Goal: Use online tool/utility

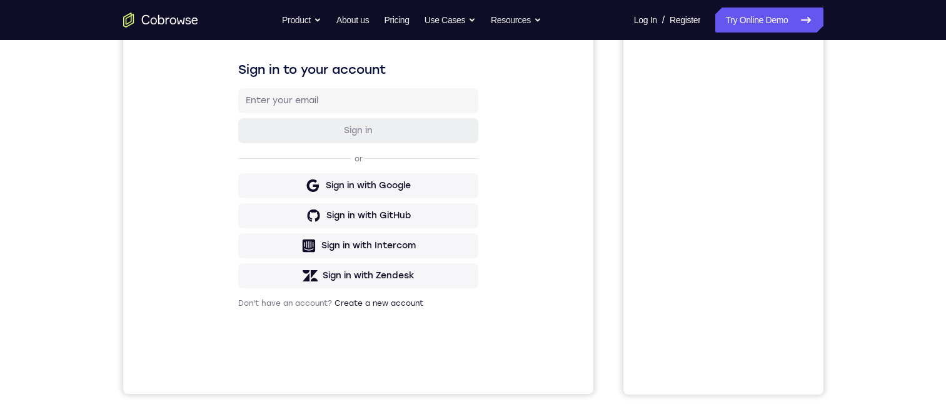
scroll to position [121, 0]
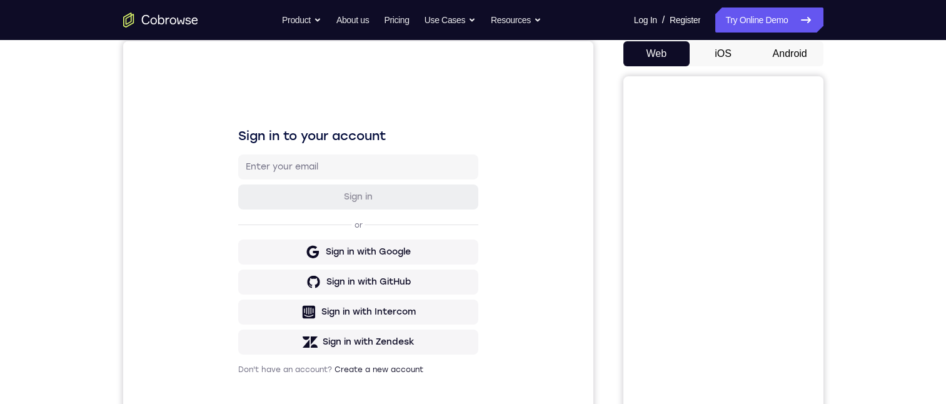
click at [793, 51] on button "Android" at bounding box center [790, 53] width 67 height 25
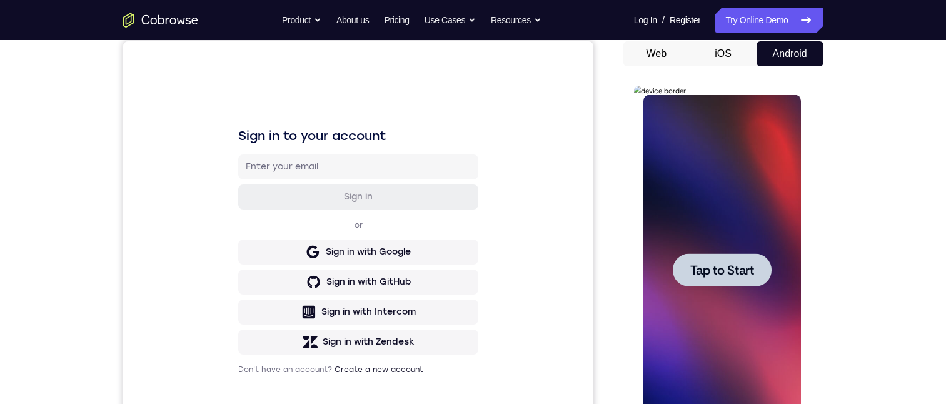
scroll to position [0, 0]
drag, startPoint x: 1108, startPoint y: 313, endPoint x: 713, endPoint y: 283, distance: 395.7
click at [704, 297] on div at bounding box center [722, 270] width 158 height 350
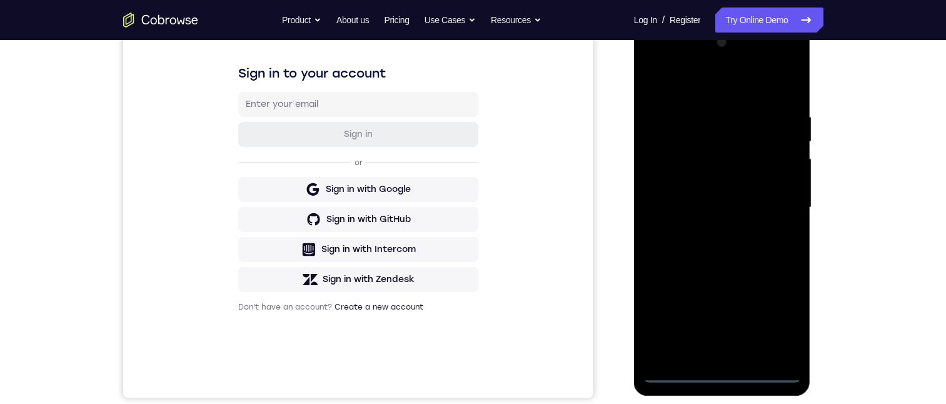
scroll to position [121, 0]
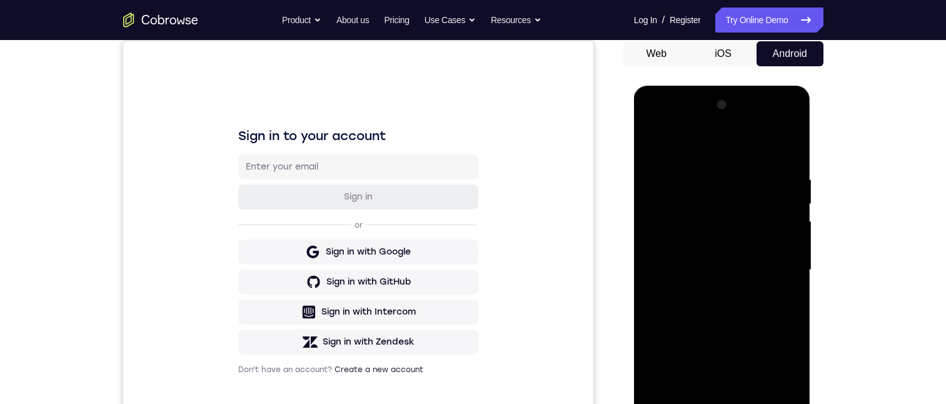
click at [679, 403] on div at bounding box center [722, 270] width 158 height 350
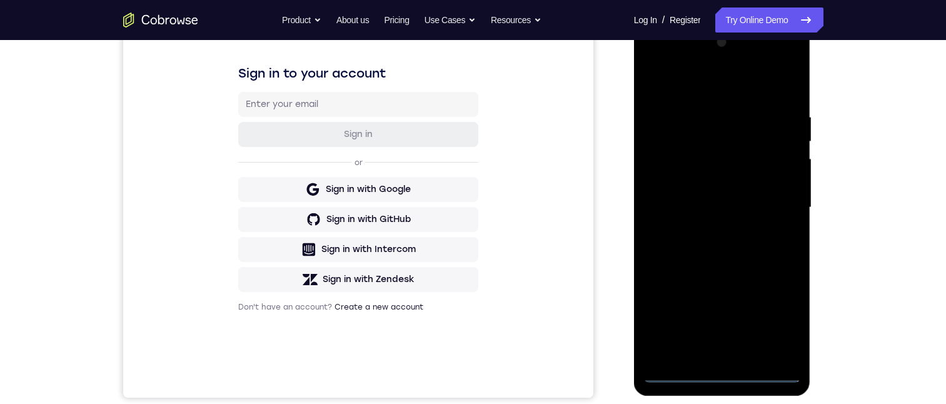
click at [723, 372] on div at bounding box center [722, 208] width 158 height 350
click at [778, 324] on div at bounding box center [722, 208] width 158 height 350
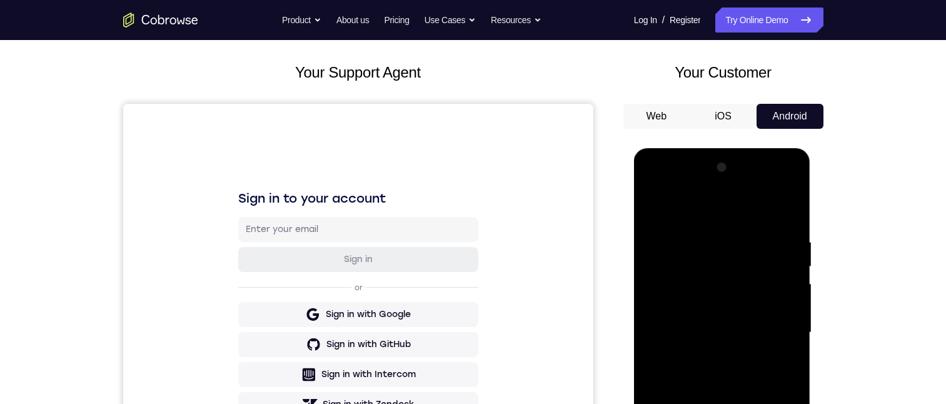
drag, startPoint x: 688, startPoint y: 217, endPoint x: 1264, endPoint y: 373, distance: 596.6
click at [688, 216] on div at bounding box center [722, 333] width 158 height 350
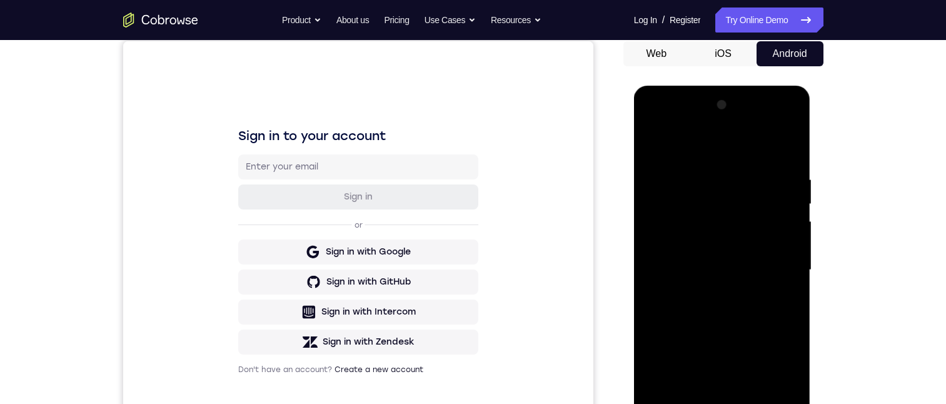
click at [768, 265] on div at bounding box center [722, 270] width 158 height 350
click at [710, 292] on div at bounding box center [722, 270] width 158 height 350
click at [709, 258] on div at bounding box center [722, 270] width 158 height 350
click at [695, 243] on div at bounding box center [722, 270] width 158 height 350
click at [706, 268] on div at bounding box center [722, 270] width 158 height 350
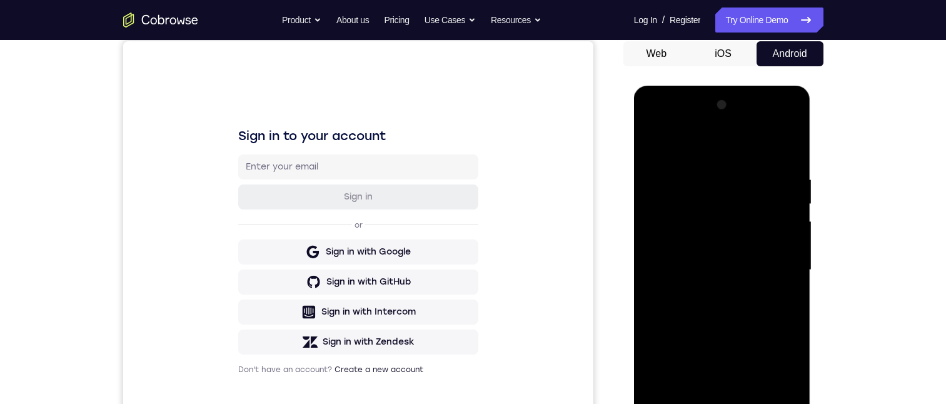
click at [735, 316] on div at bounding box center [722, 270] width 158 height 350
click at [652, 146] on div at bounding box center [722, 270] width 158 height 350
click at [733, 403] on div at bounding box center [722, 270] width 158 height 350
drag, startPoint x: 690, startPoint y: 256, endPoint x: 689, endPoint y: 281, distance: 25.7
click at [691, 256] on div at bounding box center [722, 270] width 158 height 350
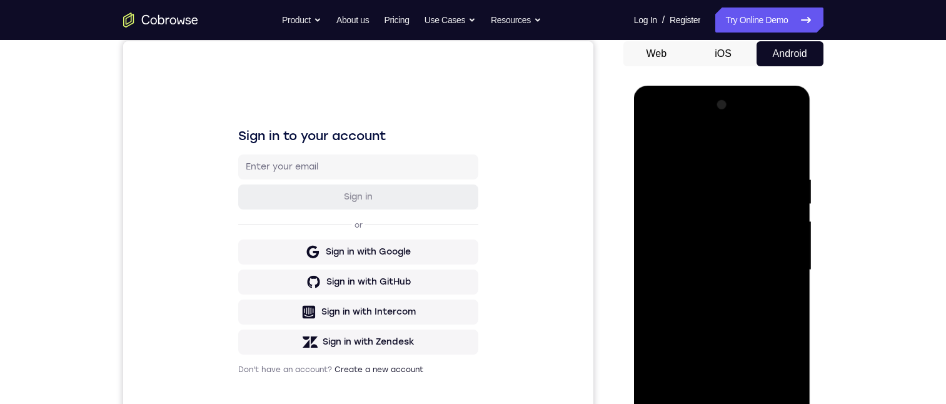
scroll to position [184, 0]
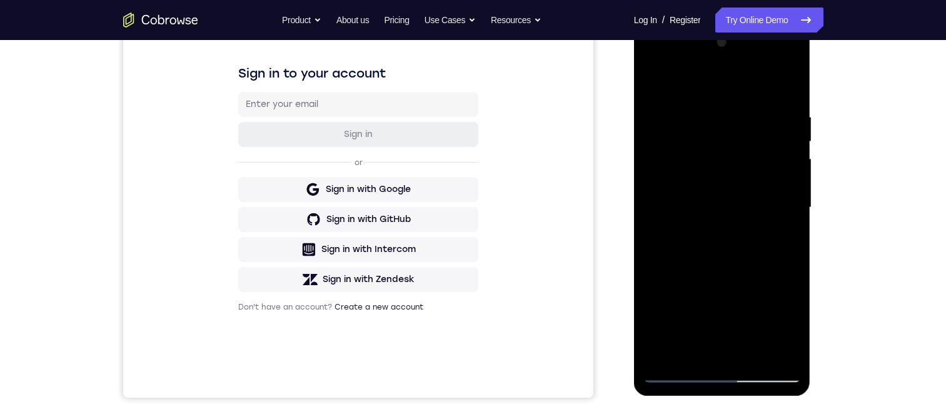
click at [694, 216] on div at bounding box center [722, 208] width 158 height 350
click at [677, 178] on div at bounding box center [722, 208] width 158 height 350
click at [700, 203] on div at bounding box center [722, 208] width 158 height 350
click at [720, 243] on div at bounding box center [722, 208] width 158 height 350
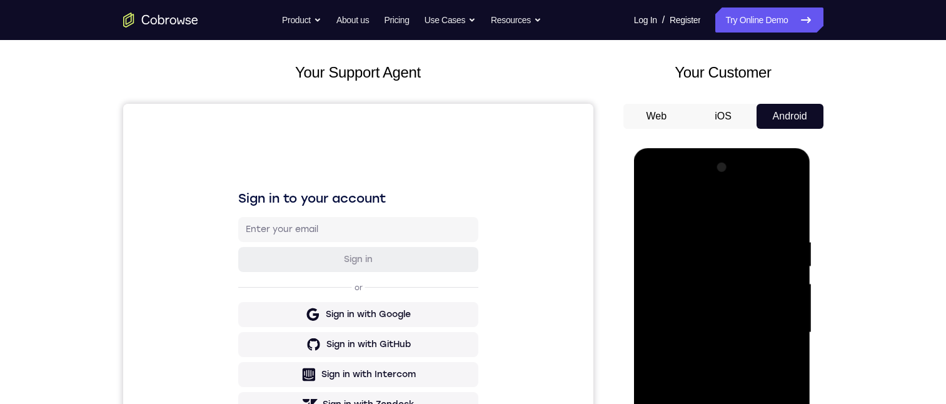
click at [837, 169] on div "Your Support Agent Your Customer Web iOS Android Next Steps We’d be happy to gi…" at bounding box center [473, 393] width 800 height 825
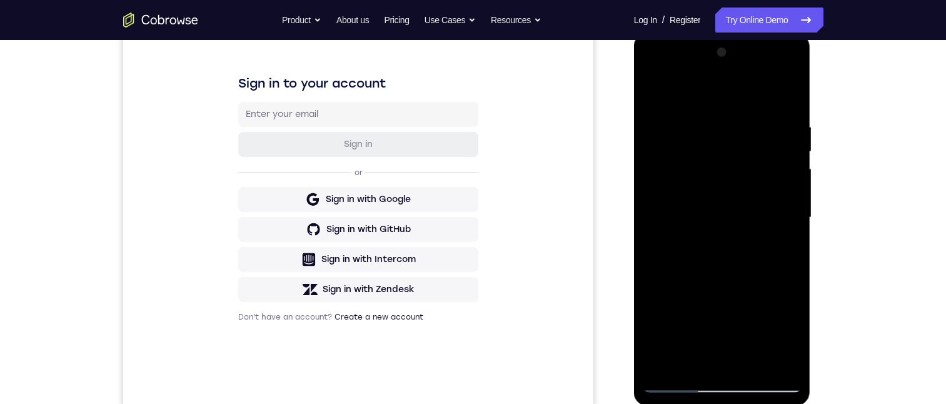
scroll to position [63, 0]
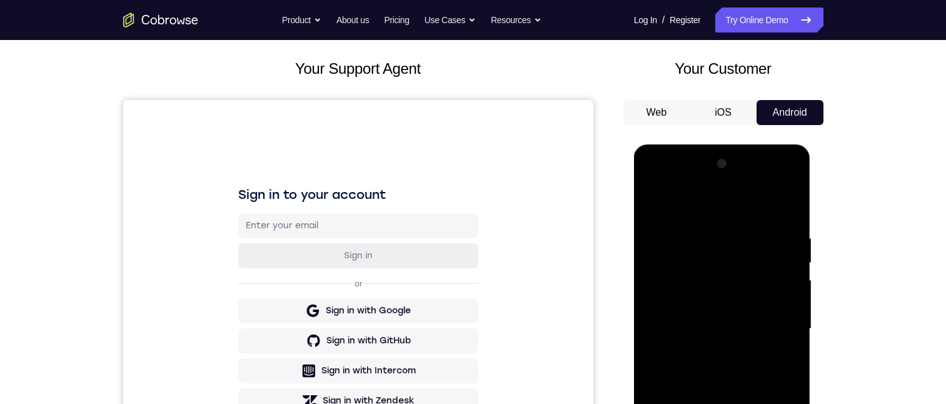
drag, startPoint x: 650, startPoint y: 182, endPoint x: 664, endPoint y: 183, distance: 13.1
click at [650, 182] on div at bounding box center [722, 329] width 158 height 350
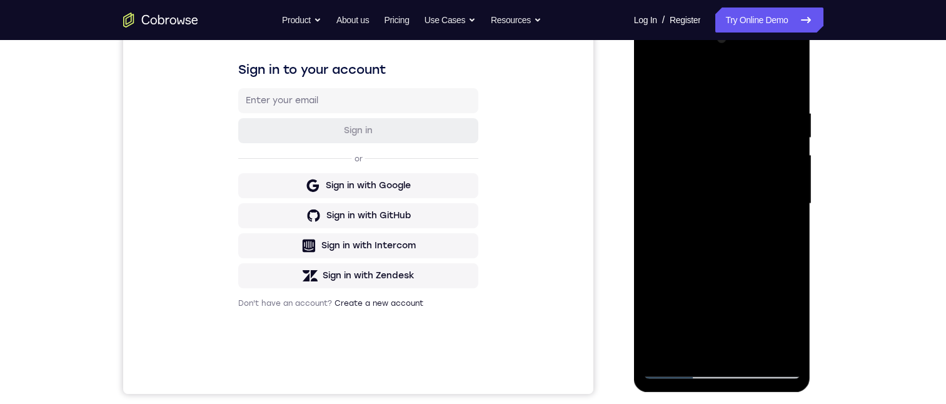
click at [672, 165] on div at bounding box center [722, 204] width 158 height 350
click at [715, 227] on div at bounding box center [722, 204] width 158 height 350
click at [694, 194] on div at bounding box center [722, 204] width 158 height 350
click at [689, 219] on div at bounding box center [722, 204] width 158 height 350
click at [679, 181] on div at bounding box center [722, 204] width 158 height 350
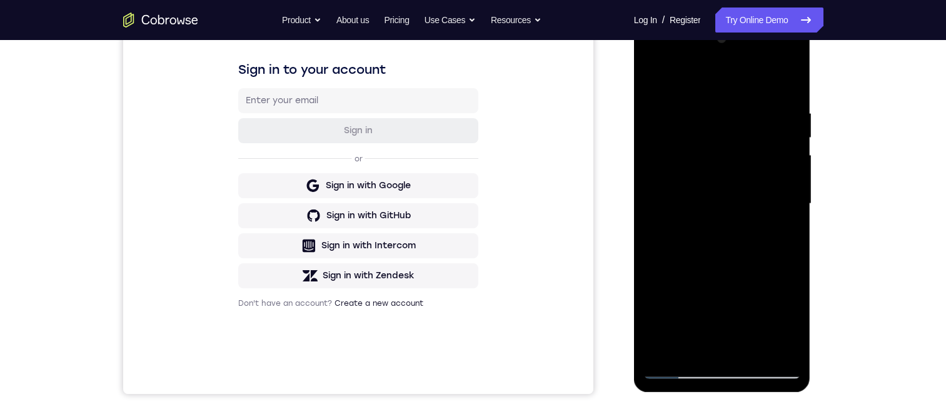
drag, startPoint x: 740, startPoint y: 212, endPoint x: 738, endPoint y: 204, distance: 7.7
click at [739, 203] on div at bounding box center [722, 204] width 158 height 350
click at [717, 198] on div at bounding box center [722, 204] width 158 height 350
click at [704, 276] on div at bounding box center [722, 204] width 158 height 350
click at [652, 59] on div at bounding box center [722, 204] width 158 height 350
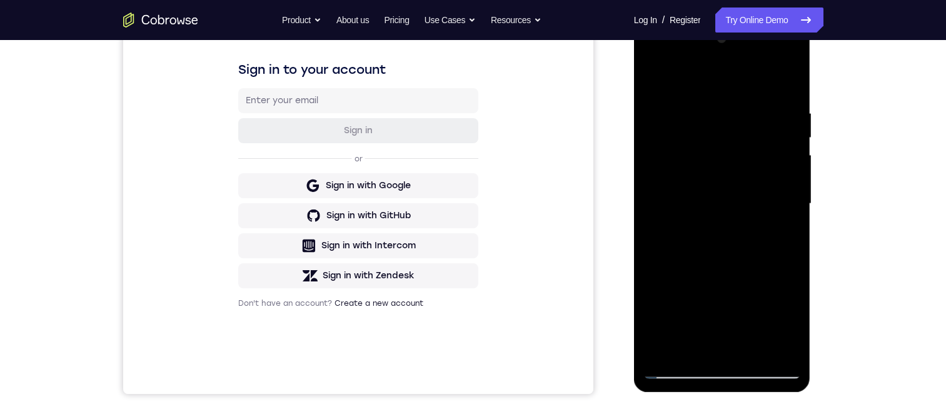
click at [672, 168] on div at bounding box center [722, 204] width 158 height 350
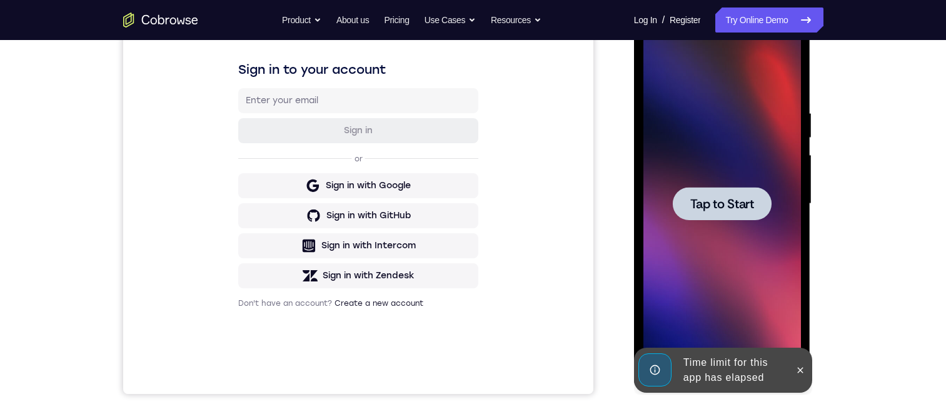
scroll to position [0, 0]
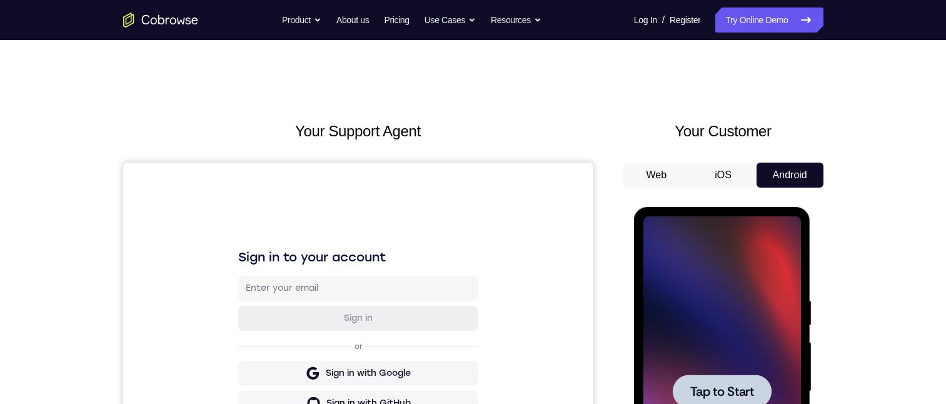
click at [710, 386] on span "Tap to Start" at bounding box center [722, 391] width 64 height 13
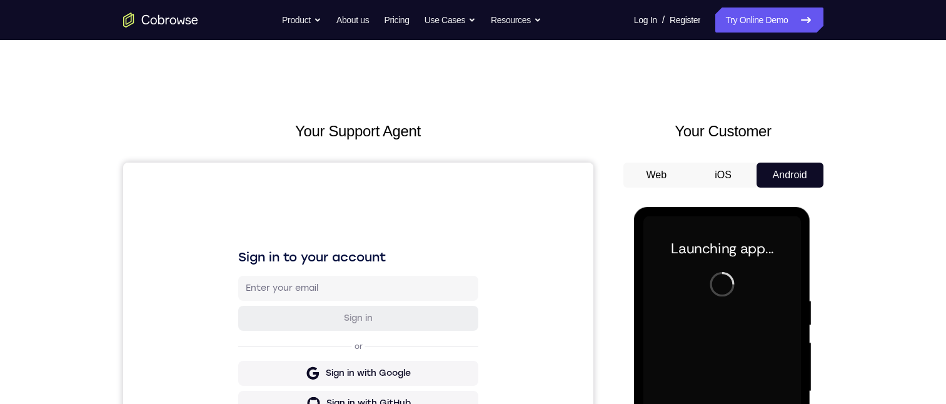
scroll to position [188, 0]
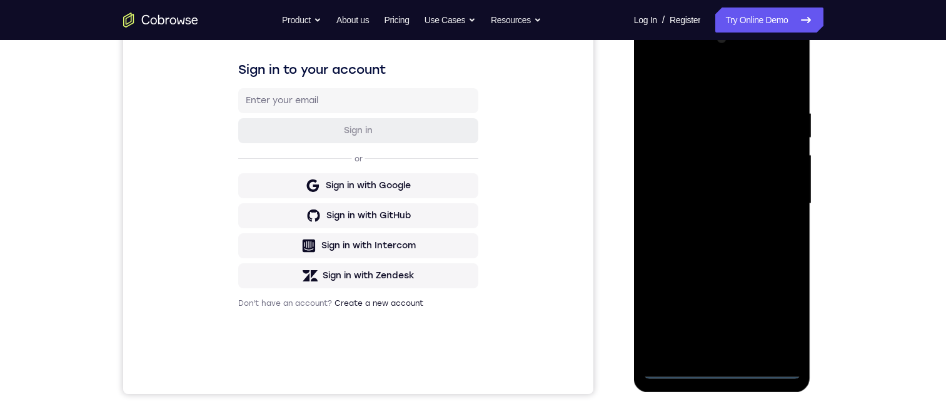
click at [726, 370] on div at bounding box center [722, 204] width 158 height 350
click at [778, 322] on div at bounding box center [722, 204] width 158 height 350
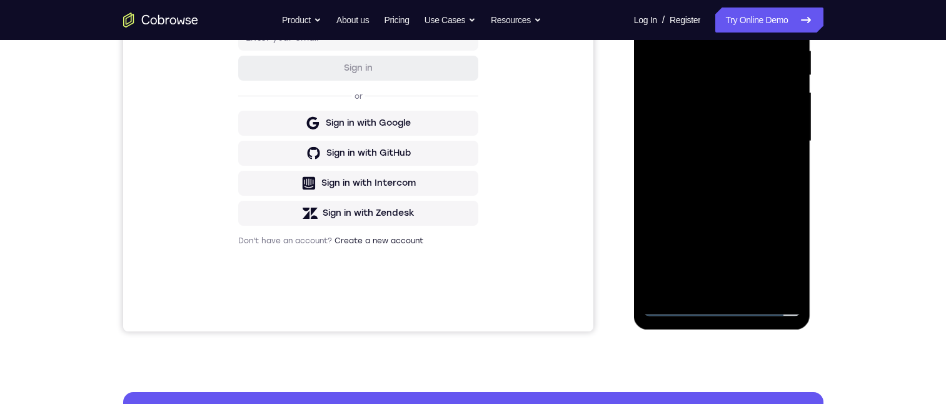
scroll to position [125, 0]
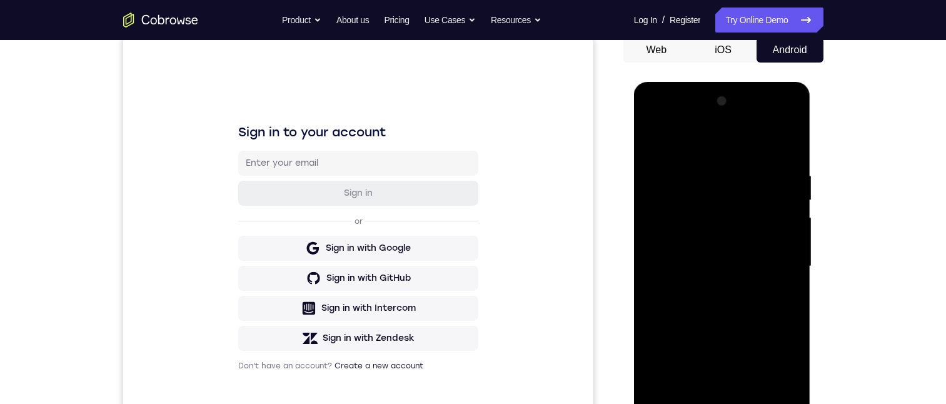
click at [693, 149] on div at bounding box center [722, 266] width 158 height 350
drag, startPoint x: 693, startPoint y: 149, endPoint x: 675, endPoint y: 143, distance: 19.2
click at [675, 153] on div at bounding box center [722, 266] width 158 height 350
click at [675, 143] on div at bounding box center [722, 266] width 158 height 350
click at [775, 260] on div at bounding box center [722, 266] width 158 height 350
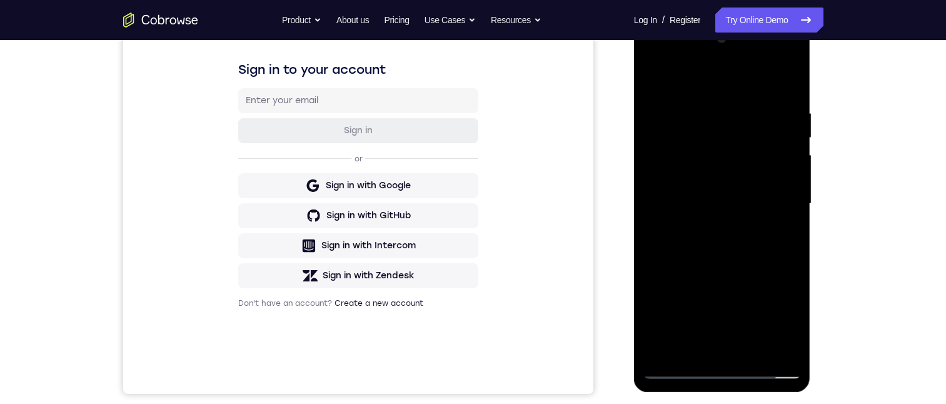
scroll to position [313, 0]
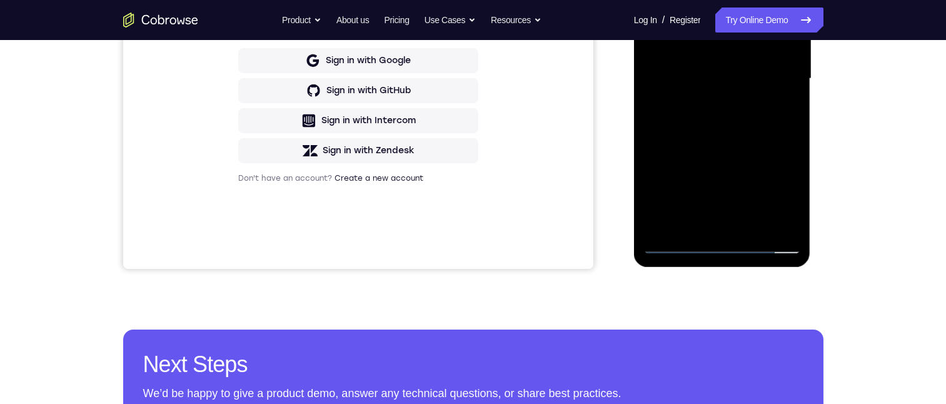
click at [711, 228] on div at bounding box center [722, 79] width 158 height 350
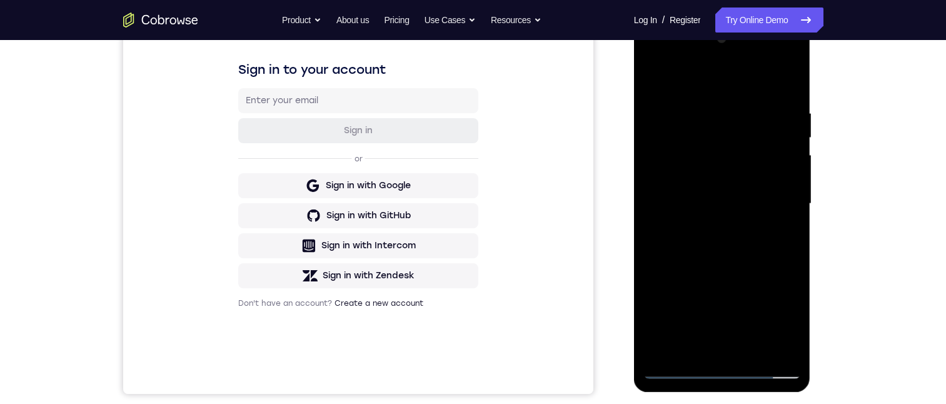
click at [710, 193] on div at bounding box center [722, 204] width 158 height 350
click at [707, 191] on div at bounding box center [722, 204] width 158 height 350
click at [708, 144] on div at bounding box center [722, 204] width 158 height 350
click at [712, 151] on div at bounding box center [722, 204] width 158 height 350
click at [718, 187] on div at bounding box center [722, 204] width 158 height 350
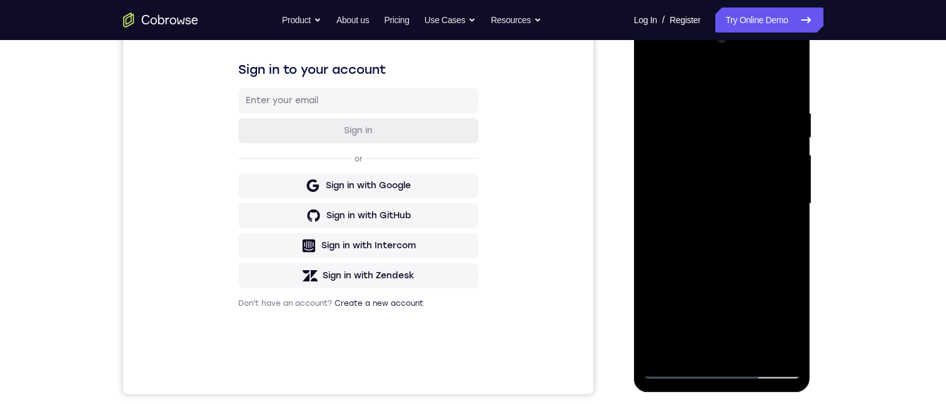
click at [764, 207] on div at bounding box center [722, 204] width 158 height 350
click at [730, 245] on div at bounding box center [722, 204] width 158 height 350
click at [689, 220] on div at bounding box center [722, 204] width 158 height 350
click at [766, 209] on div at bounding box center [722, 204] width 158 height 350
click at [723, 246] on div at bounding box center [722, 204] width 158 height 350
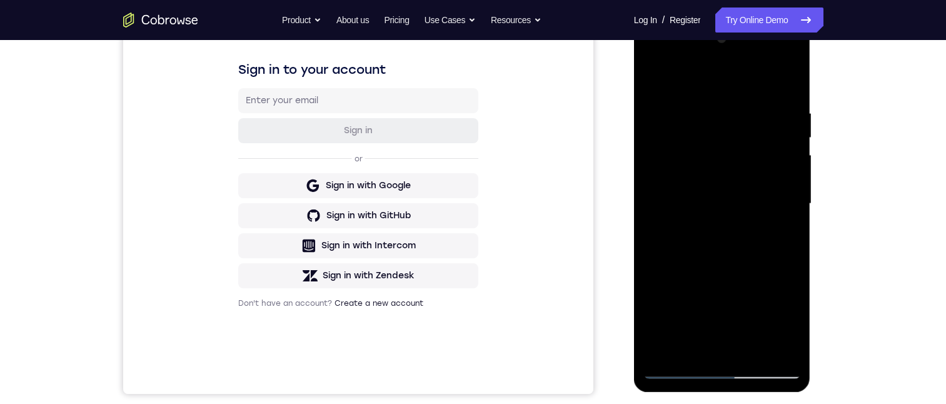
click at [735, 281] on div at bounding box center [722, 204] width 158 height 350
click at [648, 59] on div at bounding box center [722, 204] width 158 height 350
click at [687, 139] on div at bounding box center [722, 204] width 158 height 350
